Goal: Information Seeking & Learning: Learn about a topic

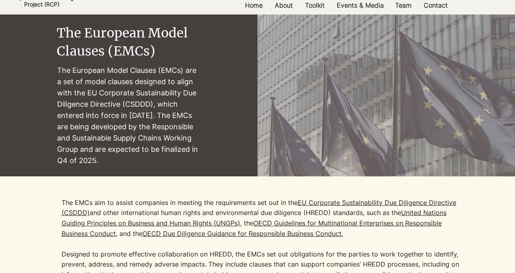
scroll to position [41, 0]
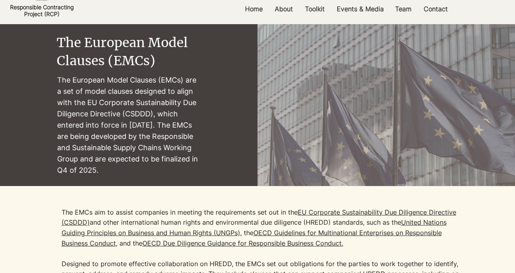
drag, startPoint x: 57, startPoint y: 79, endPoint x: 143, endPoint y: 168, distance: 123.4
click at [143, 168] on p "The European Model Clauses (EMCs) are a set of model clauses designed to align …" at bounding box center [129, 125] width 144 height 102
click at [151, 177] on button "button" at bounding box center [149, 177] width 3 height 3
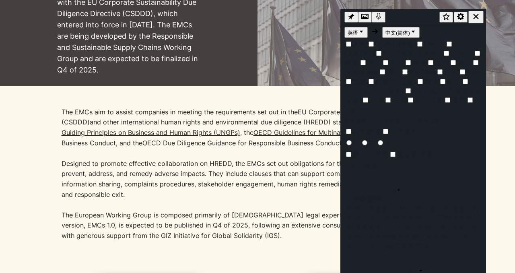
scroll to position [156, 0]
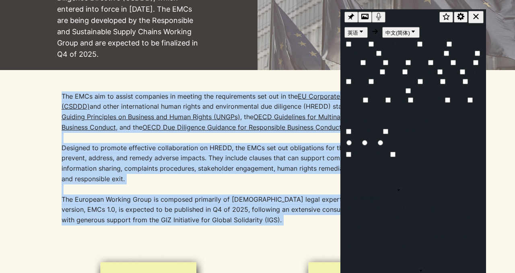
drag, startPoint x: 62, startPoint y: 97, endPoint x: 261, endPoint y: 234, distance: 241.1
click at [261, 234] on div "The EMCs aim to assist companies in meeting the requirements set out in the [GE…" at bounding box center [262, 163] width 402 height 144
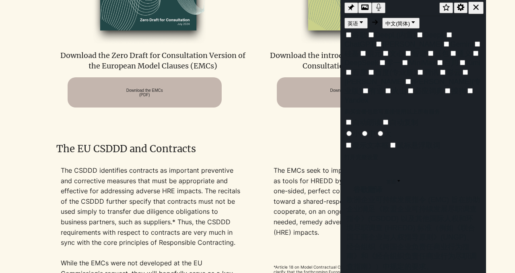
scroll to position [640, 0]
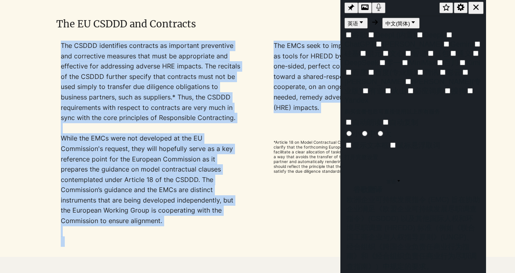
drag, startPoint x: 61, startPoint y: 45, endPoint x: 323, endPoint y: 113, distance: 269.9
click at [323, 113] on div "The CSDDD identifies contracts as important preventive and corrective measures …" at bounding box center [257, 144] width 401 height 206
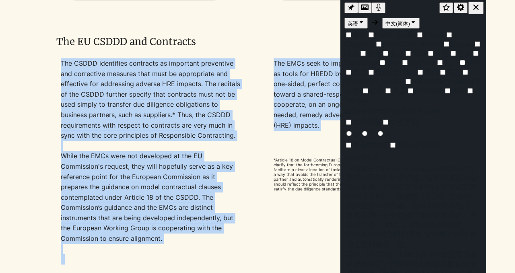
scroll to position [615, 0]
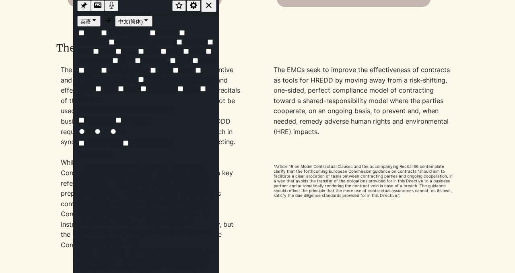
drag, startPoint x: 416, startPoint y: 9, endPoint x: 138, endPoint y: 7, distance: 278.6
click at [138, 7] on div at bounding box center [144, 6] width 53 height 12
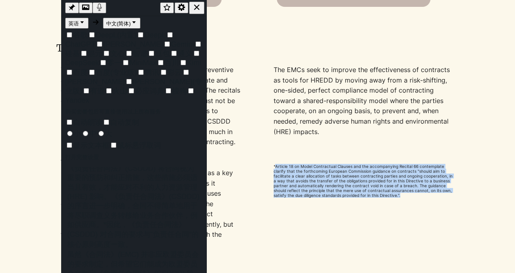
drag, startPoint x: 274, startPoint y: 166, endPoint x: 386, endPoint y: 194, distance: 115.2
click at [386, 194] on p "*Article 18 on Model Contractual Clauses and the accompanying Recital 66 contem…" at bounding box center [363, 181] width 180 height 34
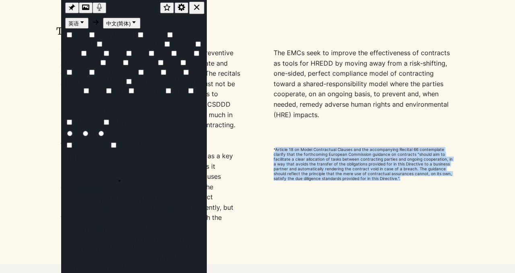
scroll to position [641, 0]
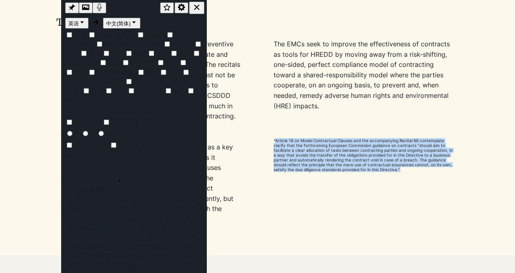
click at [195, 8] on icon "button" at bounding box center [196, 7] width 9 height 9
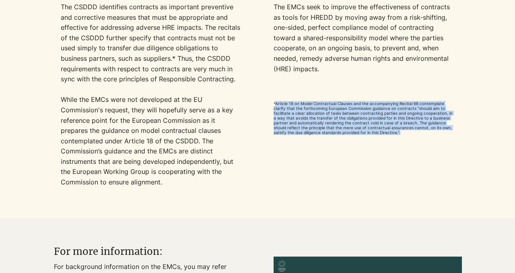
scroll to position [654, 0]
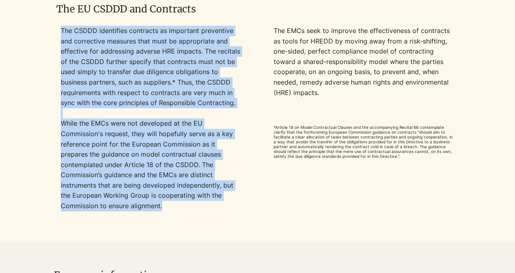
drag, startPoint x: 62, startPoint y: 31, endPoint x: 171, endPoint y: 208, distance: 207.9
click at [172, 208] on div "The CSDDD identifies contracts as important preventive and corrective measures …" at bounding box center [151, 129] width 180 height 206
click at [178, 218] on span "button" at bounding box center [178, 218] width 0 height 0
